Goal: Transaction & Acquisition: Purchase product/service

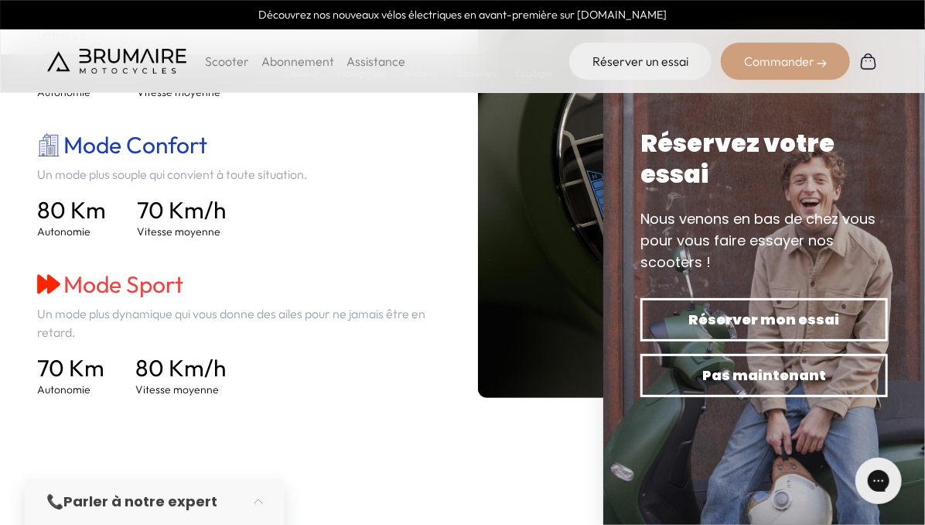
scroll to position [3473, 0]
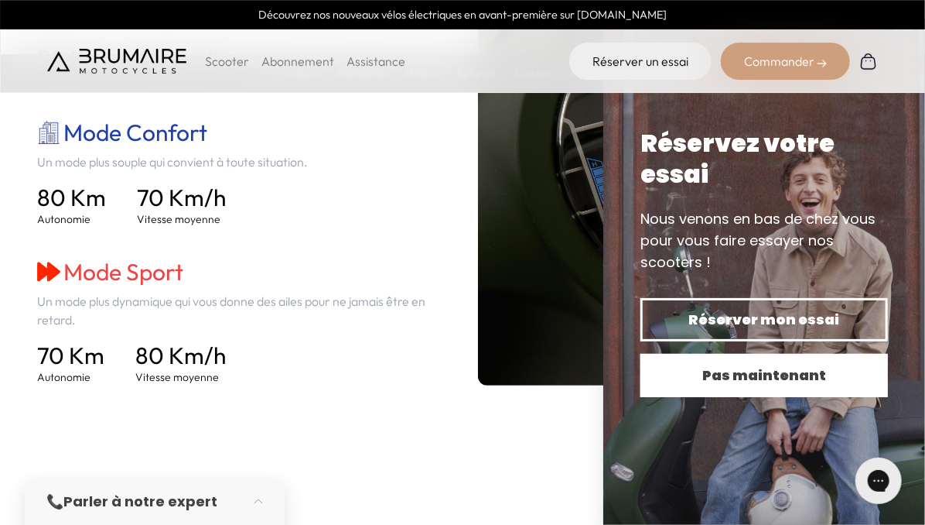
click at [707, 363] on button "Pas maintenant" at bounding box center [765, 375] width 248 height 43
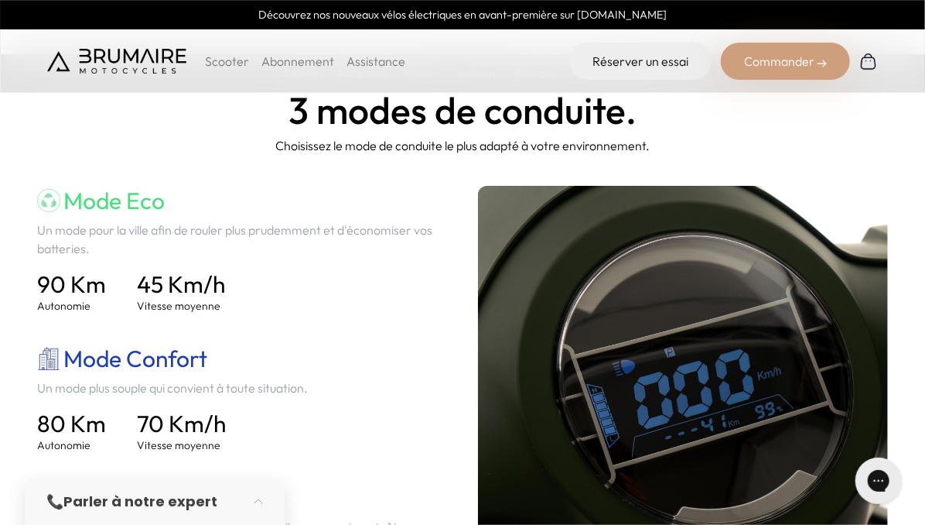
scroll to position [3254, 0]
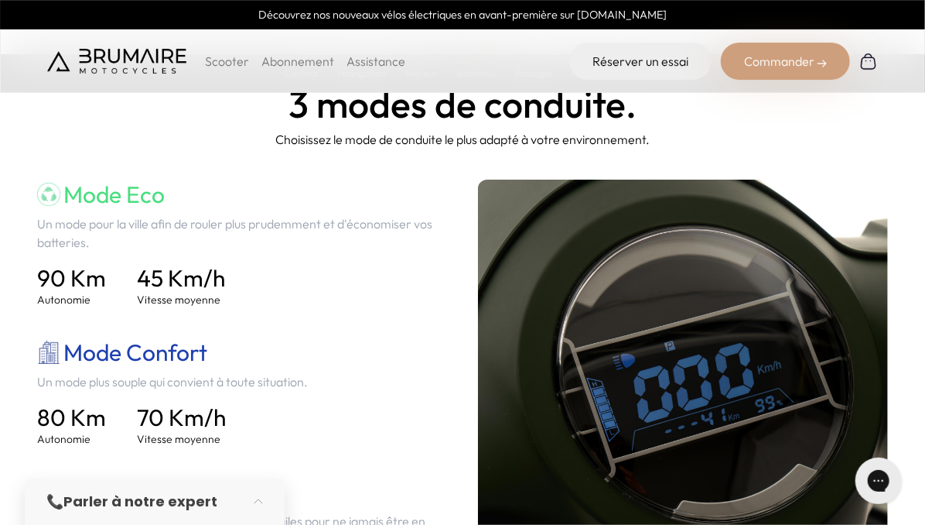
click at [775, 73] on div "Commander" at bounding box center [785, 61] width 129 height 37
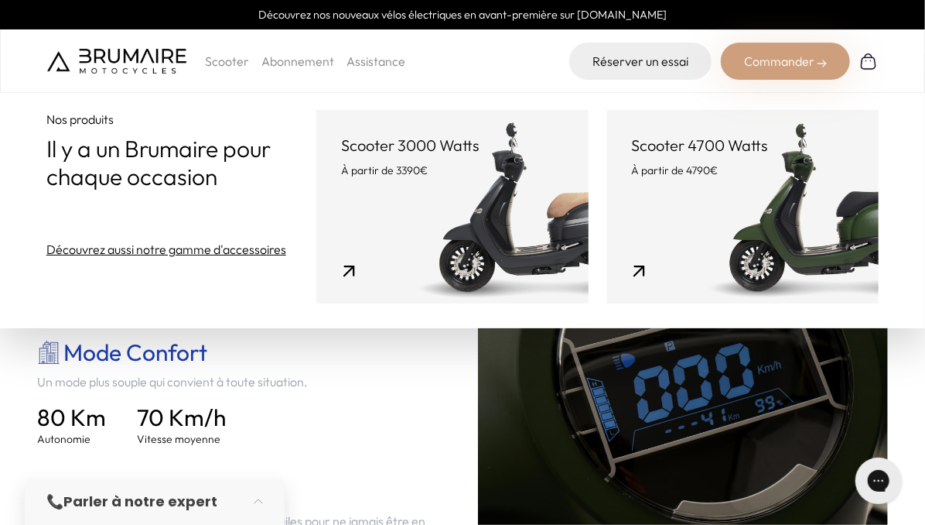
click at [679, 202] on link "Scooter 4700 Watts À partir de 4790€" at bounding box center [743, 206] width 272 height 193
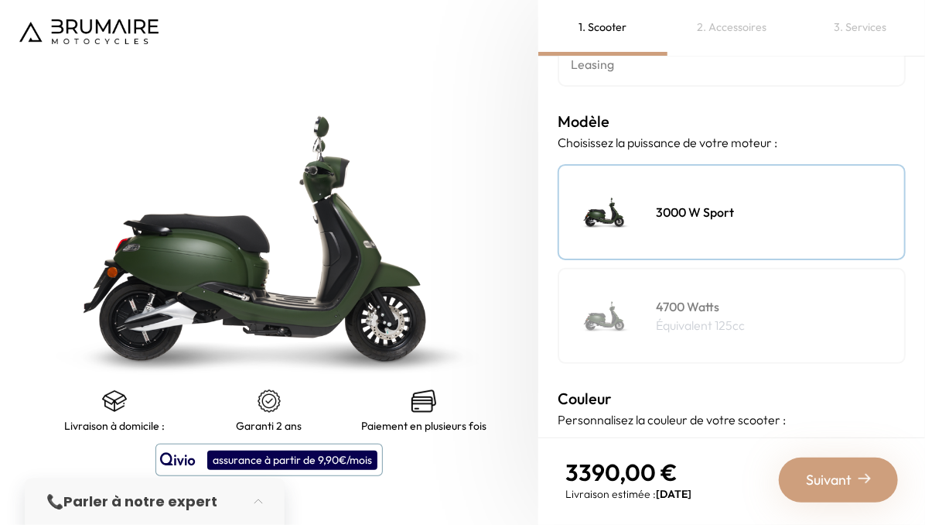
click at [683, 303] on h4 "4700 Watts" at bounding box center [700, 306] width 89 height 19
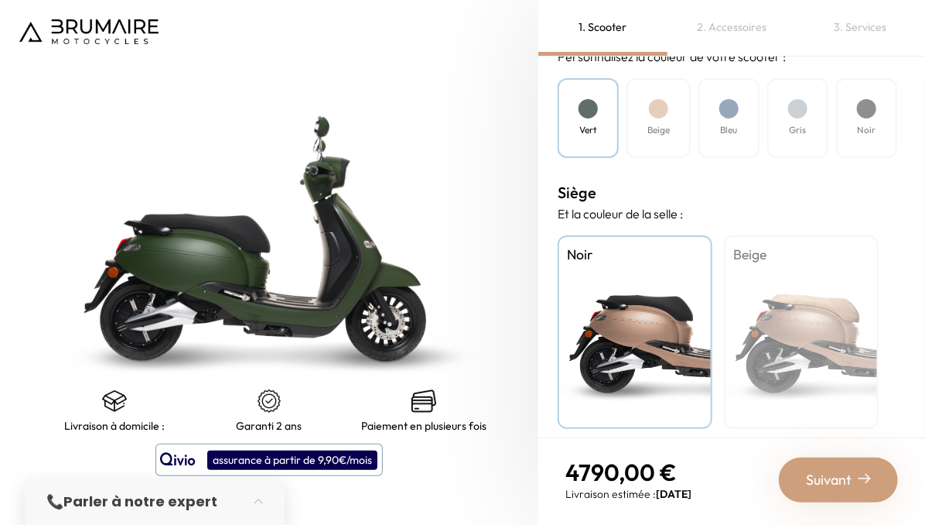
scroll to position [511, 0]
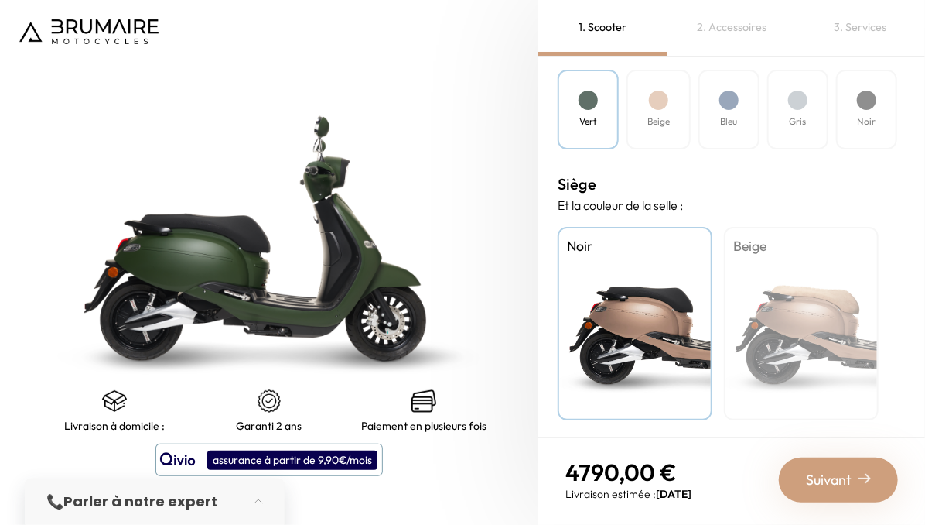
click at [835, 478] on span "Suivant" at bounding box center [829, 480] width 46 height 22
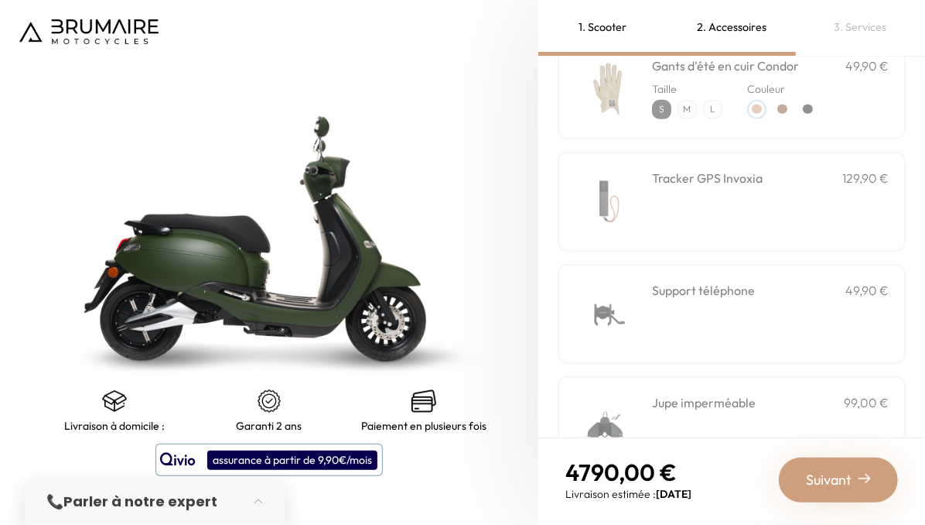
scroll to position [594, 0]
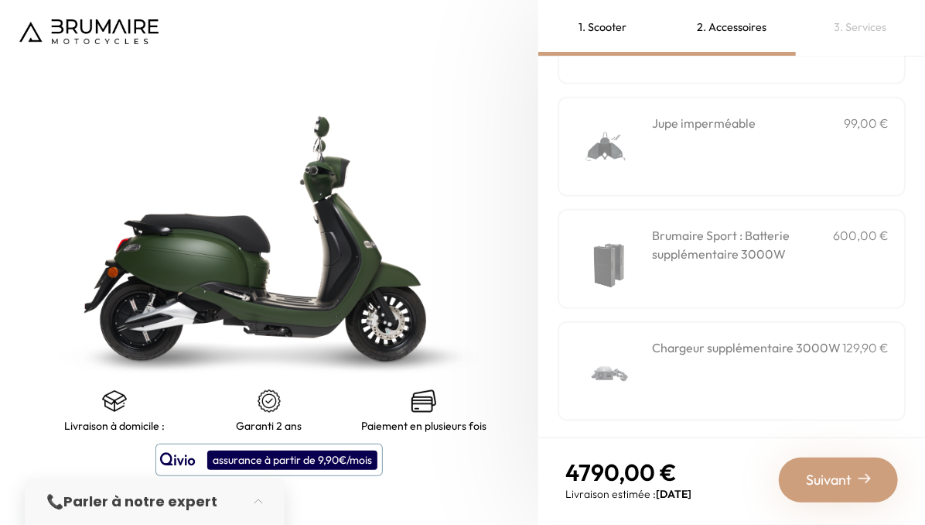
click at [804, 474] on div "Suivant" at bounding box center [838, 479] width 119 height 45
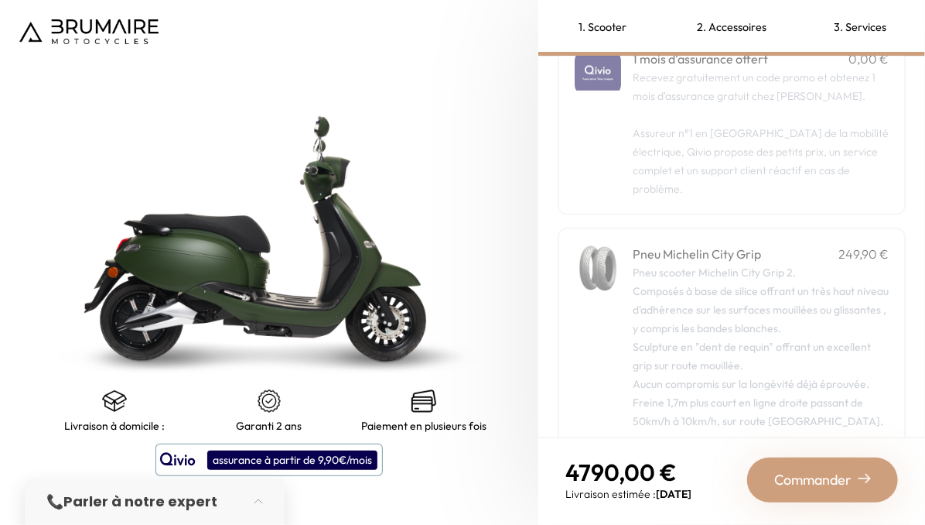
scroll to position [320, 0]
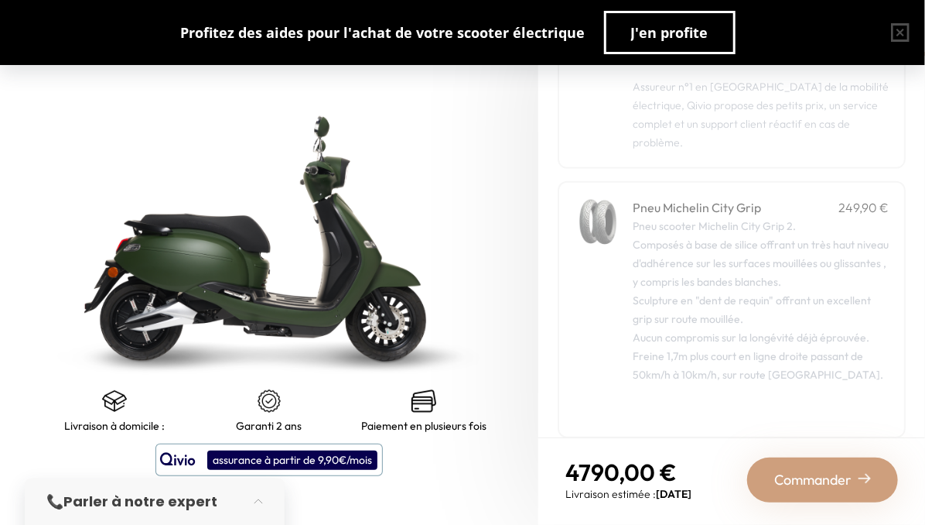
click at [778, 477] on span "Commander" at bounding box center [812, 480] width 77 height 22
